Goal: Transaction & Acquisition: Purchase product/service

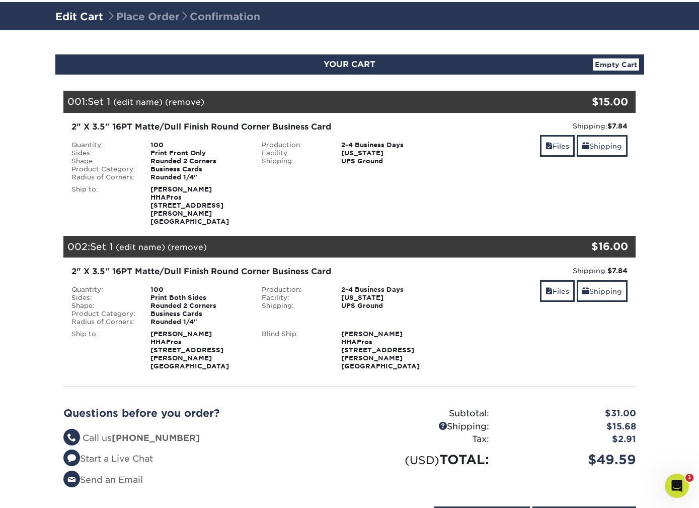
scroll to position [63, 0]
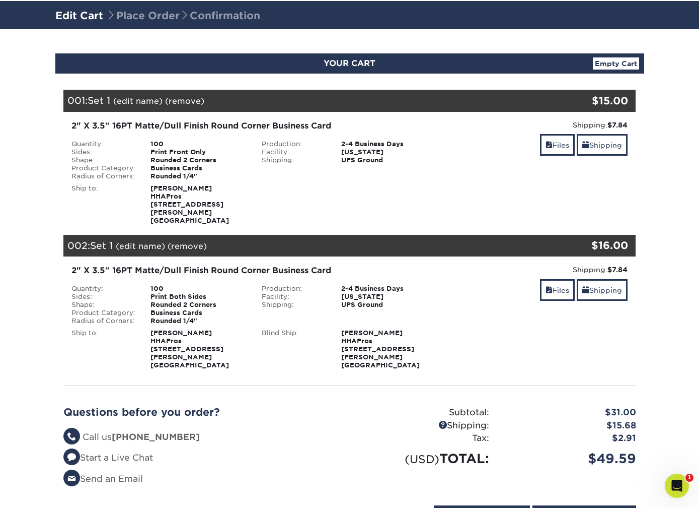
click at [190, 101] on link "(remove)" at bounding box center [184, 101] width 39 height 10
click at [368, 100] on link "Yes" at bounding box center [371, 101] width 14 height 10
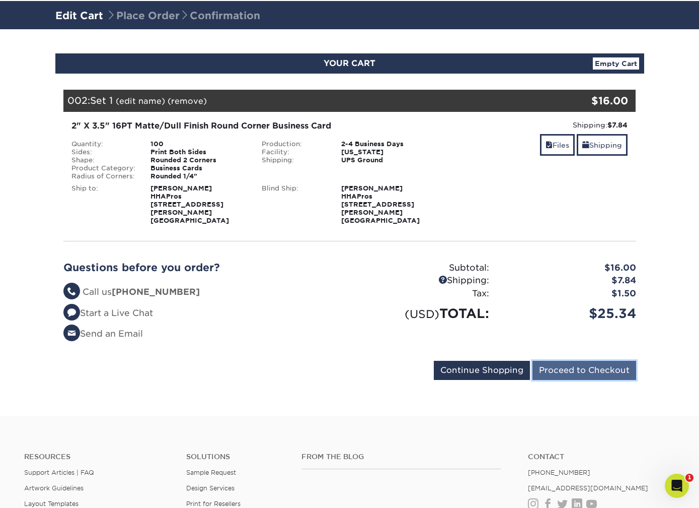
click at [570, 365] on input "Proceed to Checkout" at bounding box center [585, 370] width 104 height 19
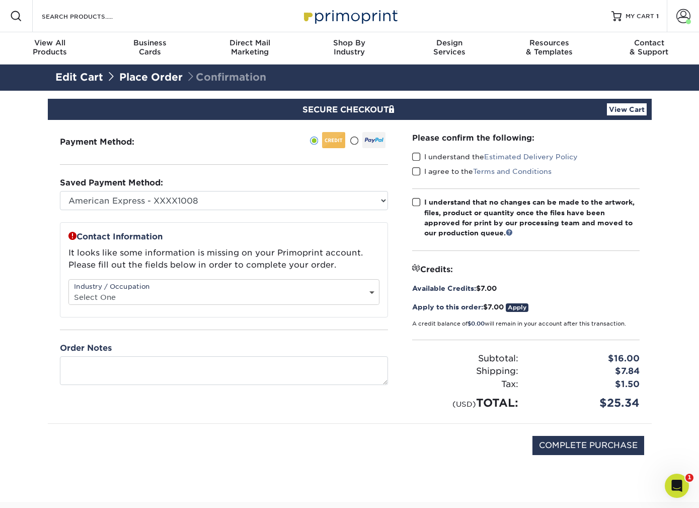
click at [254, 290] on select "Select One Administrative Executive Human Resources Construction Education Ente…" at bounding box center [224, 297] width 310 height 15
select select "12"
click at [69, 290] on select "Select One Administrative Executive Human Resources Construction Education Ente…" at bounding box center [224, 297] width 310 height 15
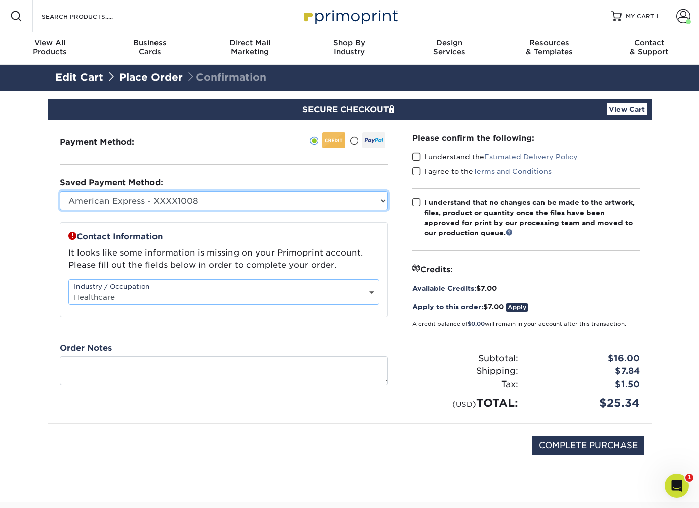
click at [312, 202] on select "American Express - XXXX1008 New Credit Card" at bounding box center [224, 200] width 328 height 19
click at [60, 191] on select "American Express - XXXX1008 New Credit Card" at bounding box center [224, 200] width 328 height 19
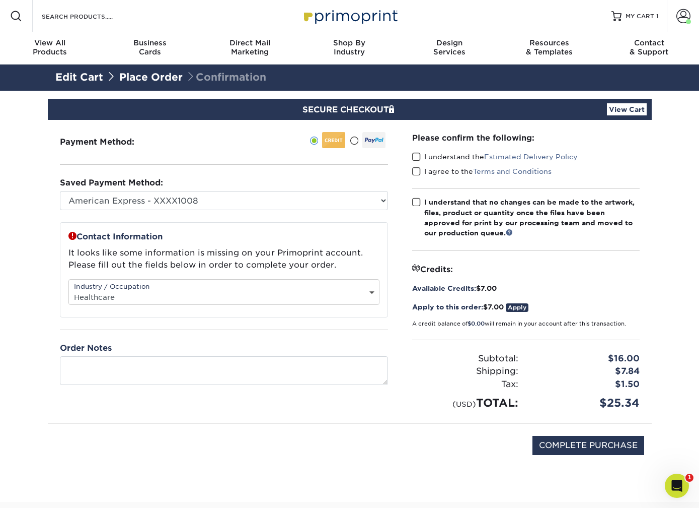
click at [528, 307] on link "Apply" at bounding box center [517, 307] width 23 height 9
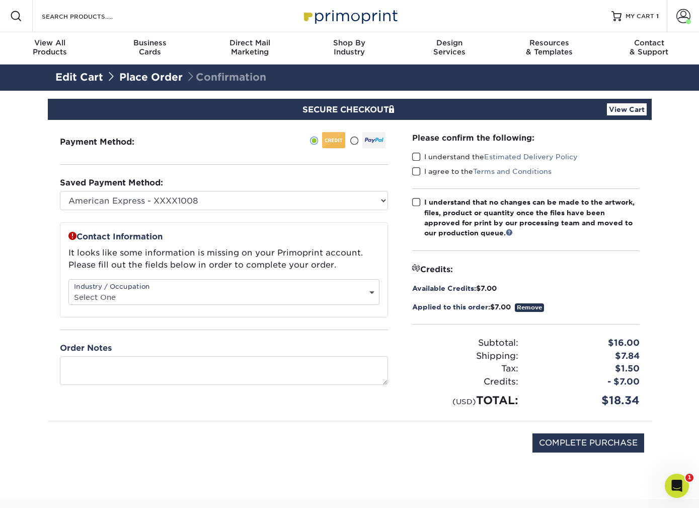
click at [209, 286] on div "Industry / Occupation Select One Administrative Executive Human Resources Const…" at bounding box center [223, 292] width 311 height 26
click at [158, 78] on link "Place Order" at bounding box center [150, 77] width 63 height 12
click at [552, 253] on div "Please confirm the following: I understand the Estimated Delivery Policy I agre…" at bounding box center [526, 270] width 228 height 276
click at [415, 201] on span at bounding box center [416, 202] width 9 height 10
click at [0, 0] on input "I understand that no changes can be made to the artwork, files, product or quan…" at bounding box center [0, 0] width 0 height 0
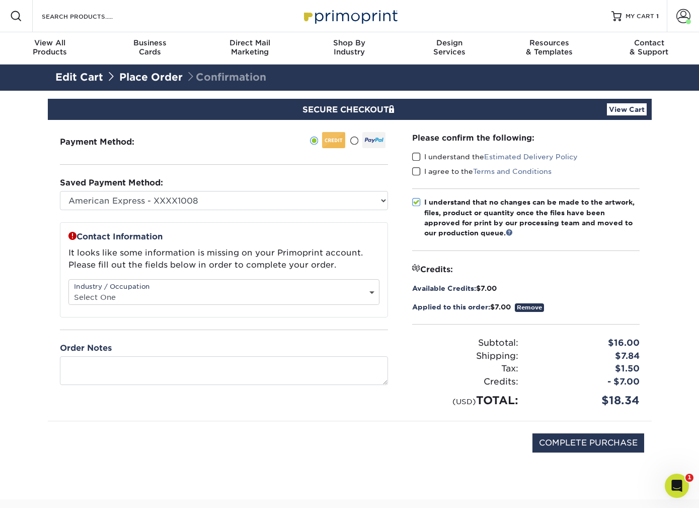
click at [416, 156] on span at bounding box center [416, 157] width 9 height 10
click at [0, 0] on input "I understand the Estimated Delivery Policy" at bounding box center [0, 0] width 0 height 0
click at [415, 169] on span at bounding box center [416, 172] width 9 height 10
click at [0, 0] on input "I agree to the Terms and Conditions" at bounding box center [0, 0] width 0 height 0
click at [306, 291] on select "Select One Administrative Executive Human Resources Construction Education Ente…" at bounding box center [224, 297] width 310 height 15
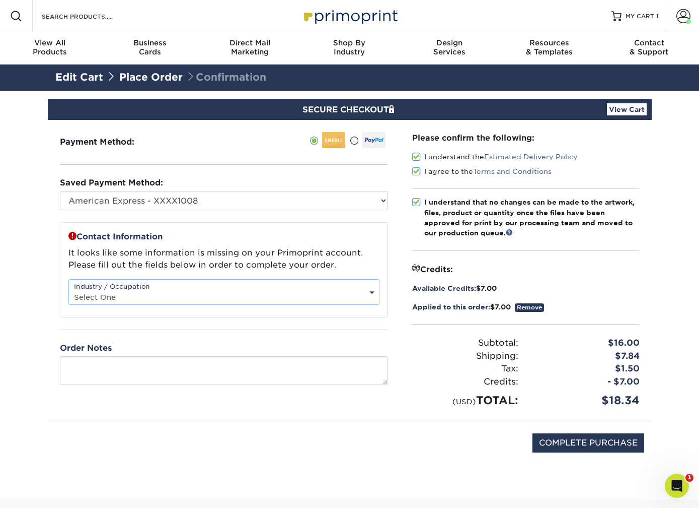
select select "12"
click at [69, 290] on select "Select One Administrative Executive Human Resources Construction Education Ente…" at bounding box center [224, 297] width 310 height 15
drag, startPoint x: 636, startPoint y: 15, endPoint x: 574, endPoint y: 6, distance: 63.6
click at [0, 0] on div "Resources Menu Search Products Account Welcome, Austin Account Dashboard Active…" at bounding box center [349, 16] width 699 height 32
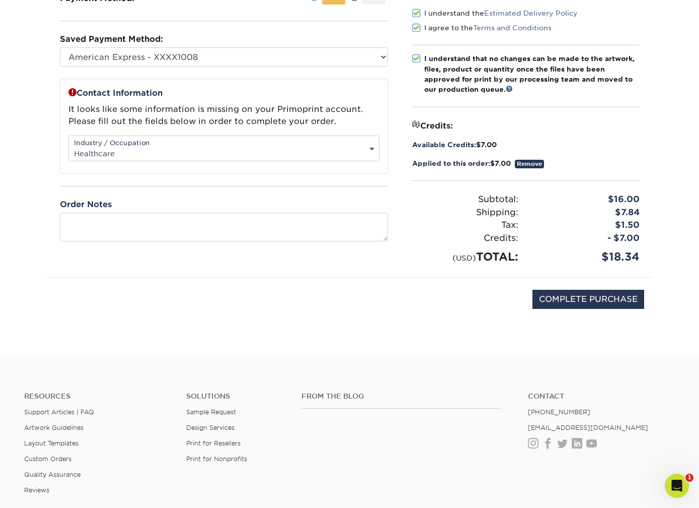
scroll to position [144, 0]
click at [568, 297] on input "COMPLETE PURCHASE" at bounding box center [589, 298] width 112 height 19
type input "COMPLETE PURCHASE"
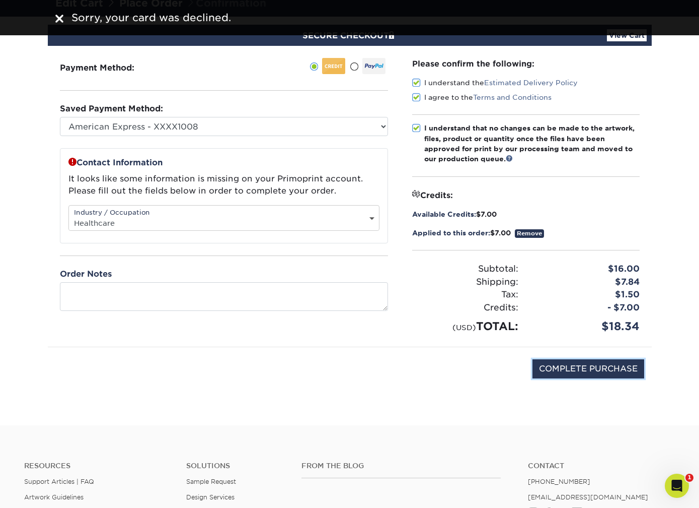
scroll to position [51, 0]
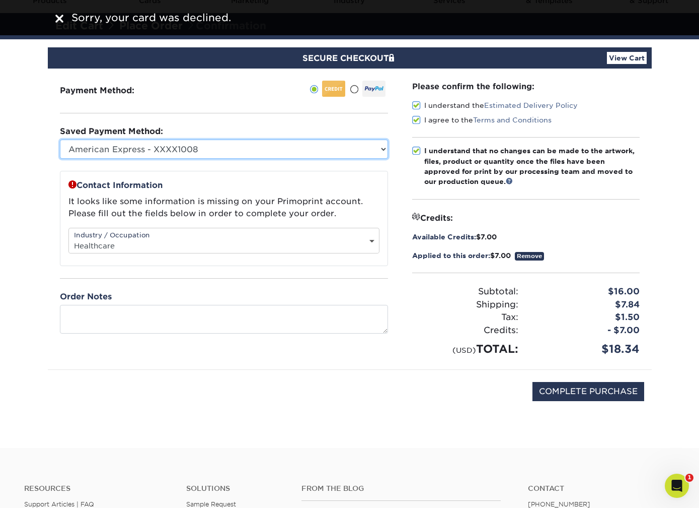
click at [271, 147] on select "American Express - XXXX1008 New Credit Card" at bounding box center [224, 148] width 328 height 19
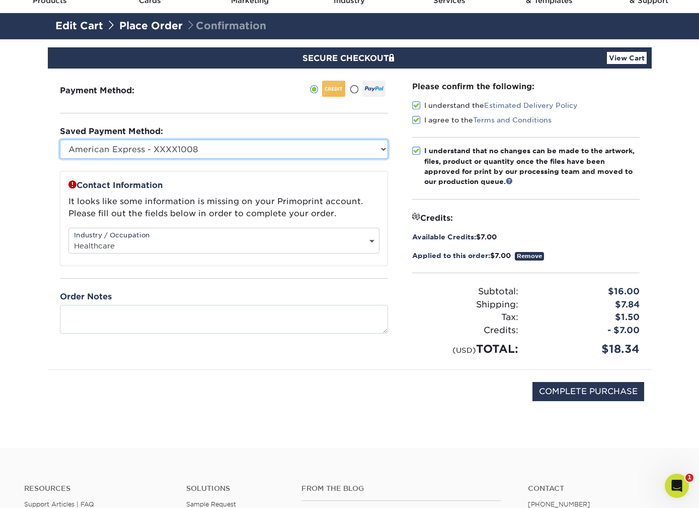
select select
click at [60, 139] on select "American Express - XXXX1008 New Credit Card" at bounding box center [224, 148] width 328 height 19
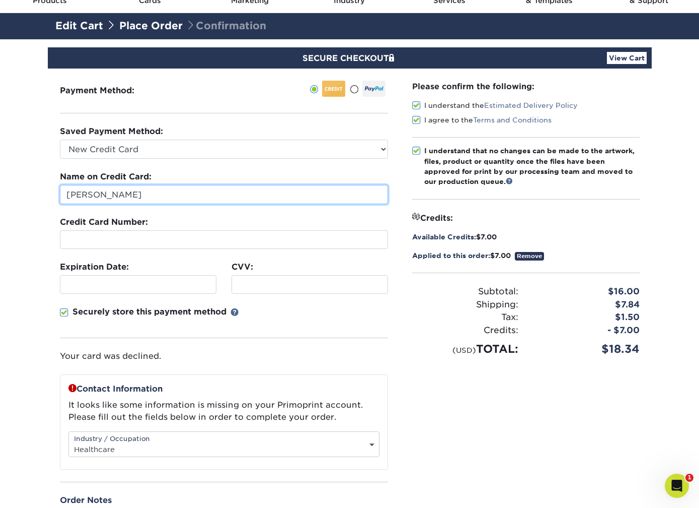
click at [235, 192] on input "[PERSON_NAME]" at bounding box center [224, 194] width 328 height 19
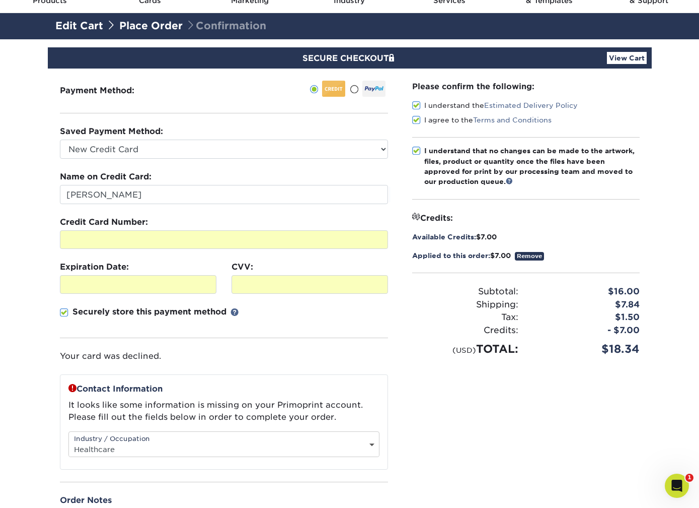
click at [418, 319] on div "Tax:" at bounding box center [465, 317] width 121 height 13
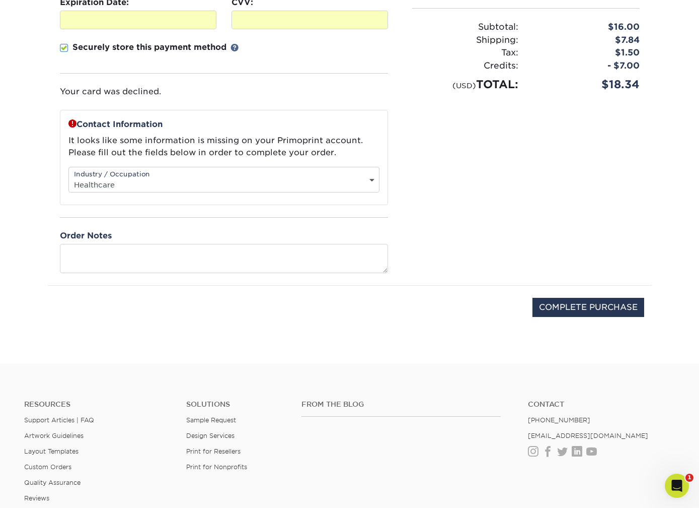
scroll to position [317, 0]
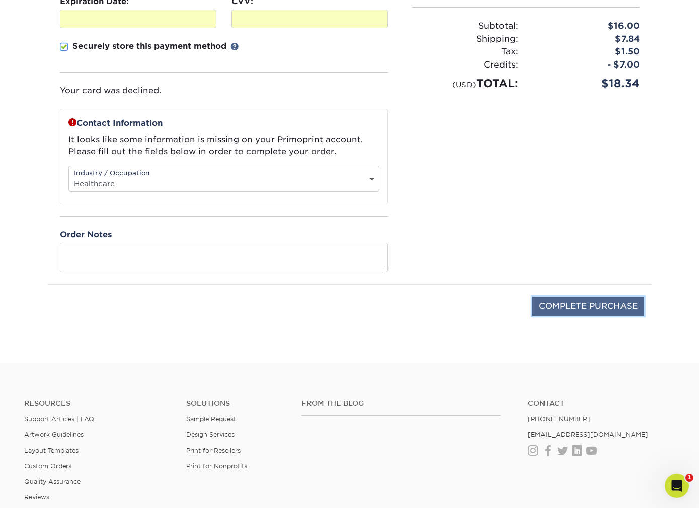
click at [582, 309] on input "COMPLETE PURCHASE" at bounding box center [589, 306] width 112 height 19
type input "PROCESSING, PLEASE WAIT..."
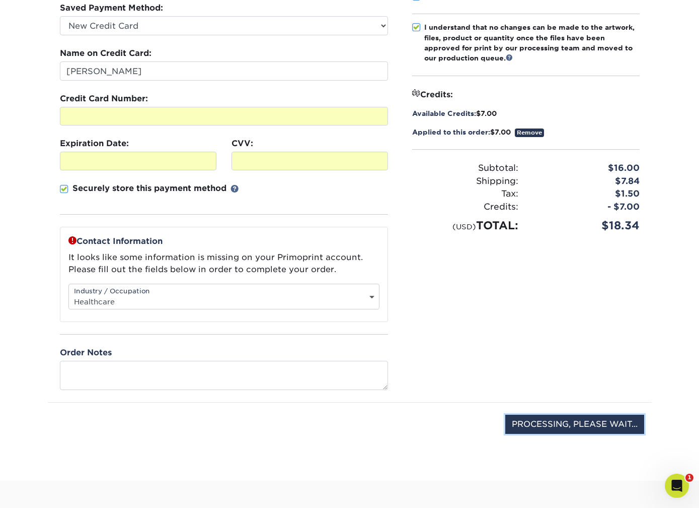
scroll to position [165, 0]
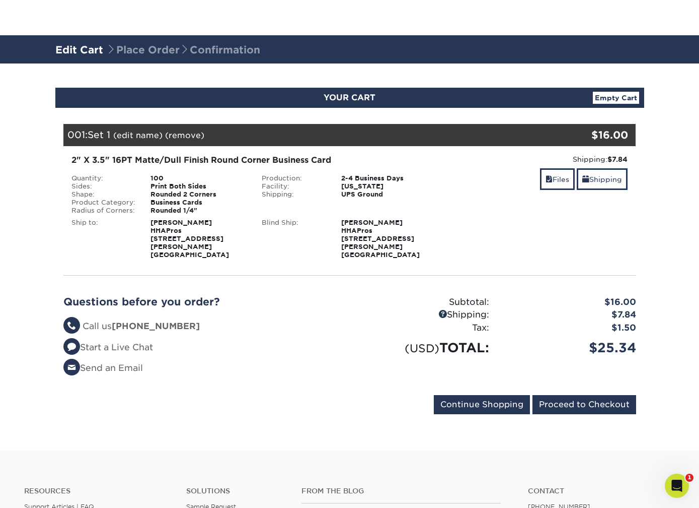
scroll to position [144, 0]
